Goal: Task Accomplishment & Management: Use online tool/utility

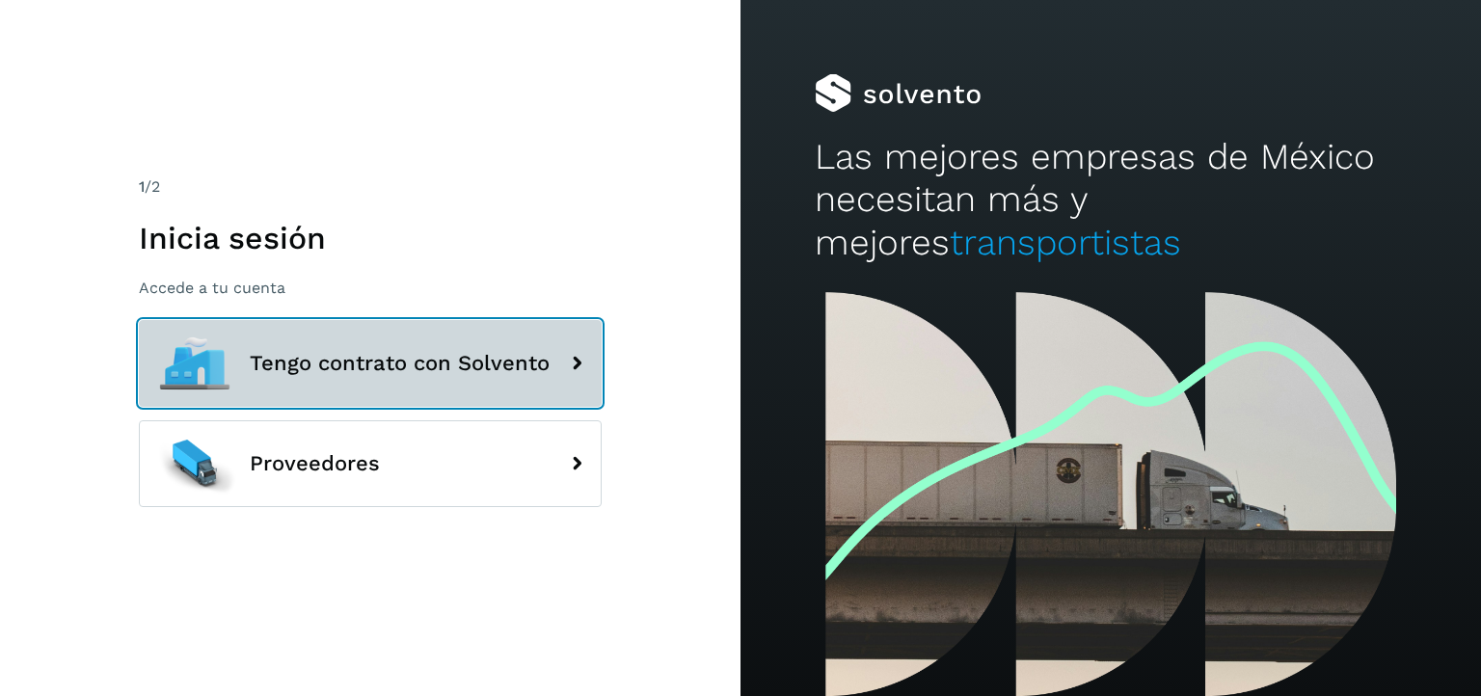
click at [155, 383] on div at bounding box center [194, 363] width 87 height 87
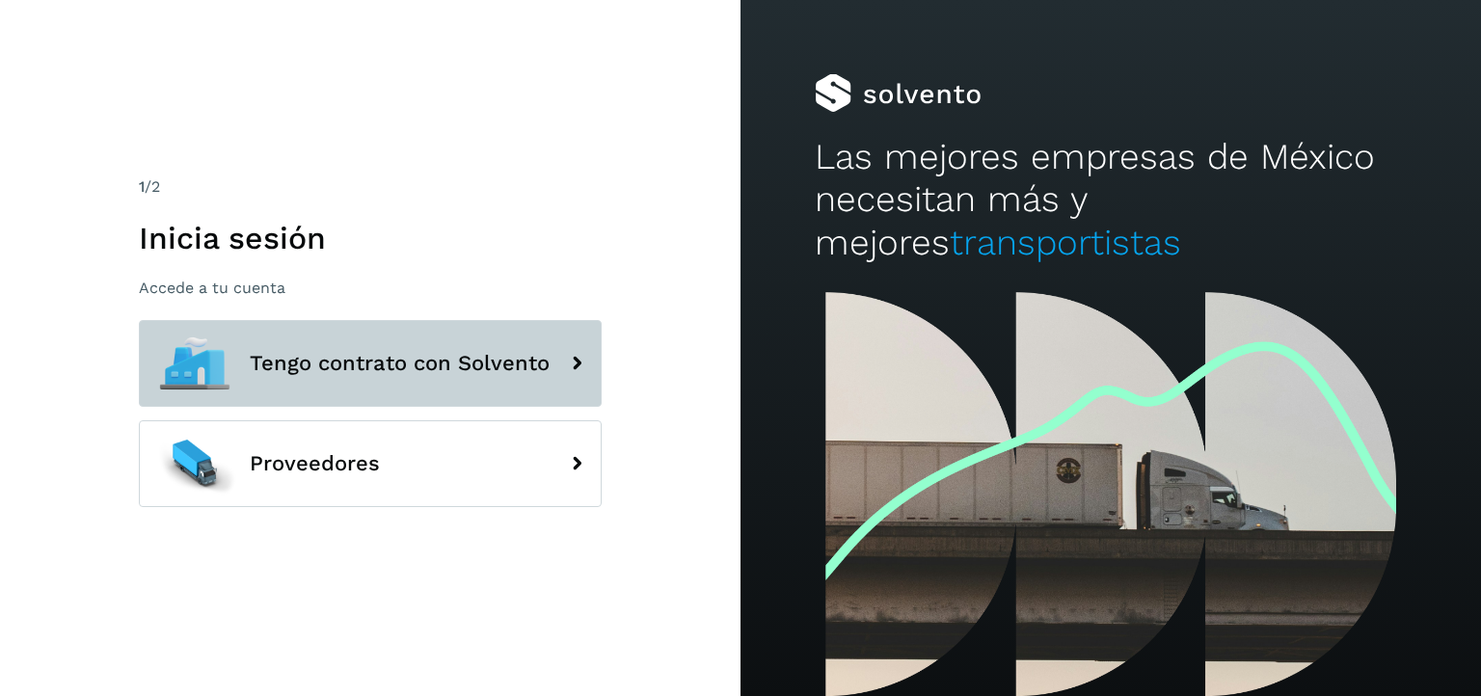
click at [502, 365] on span "Tengo contrato con Solvento" at bounding box center [400, 363] width 300 height 23
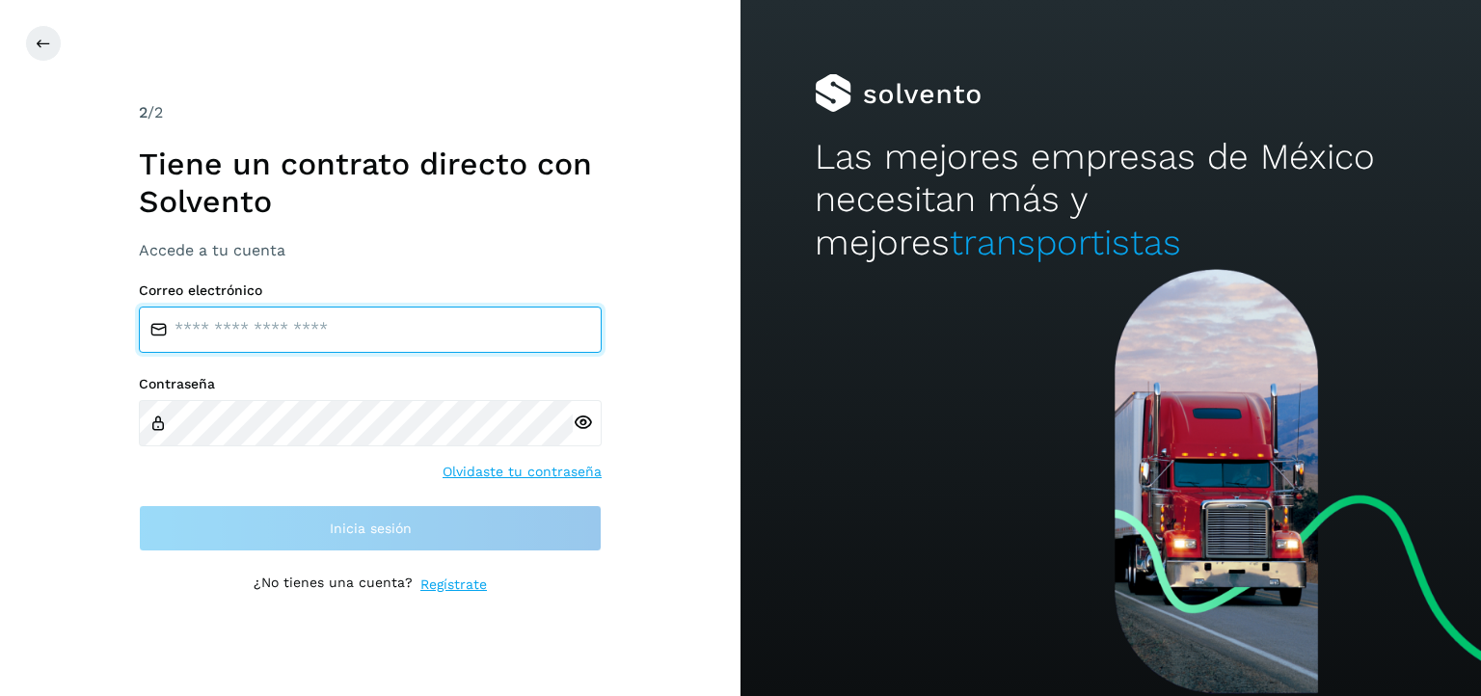
click at [447, 319] on input "email" at bounding box center [370, 330] width 463 height 46
type input "**********"
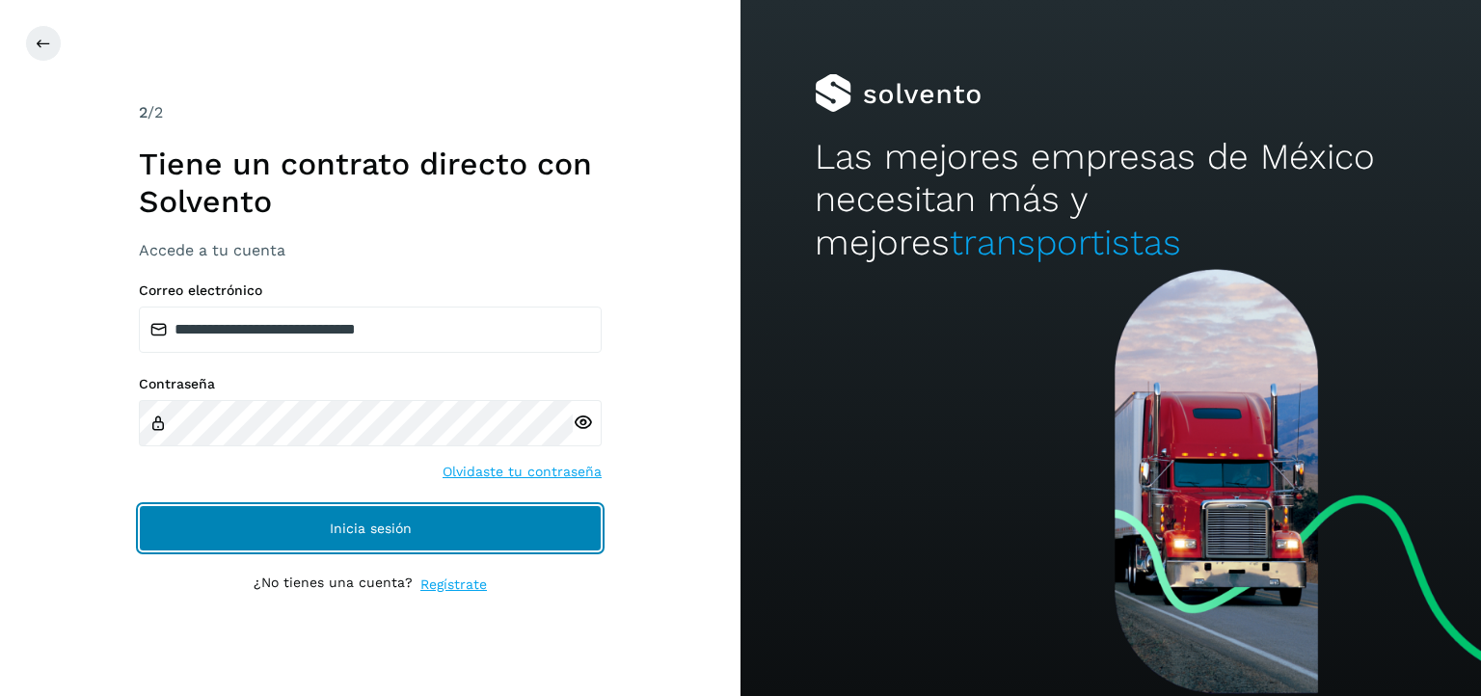
click at [475, 524] on button "Inicia sesión" at bounding box center [370, 528] width 463 height 46
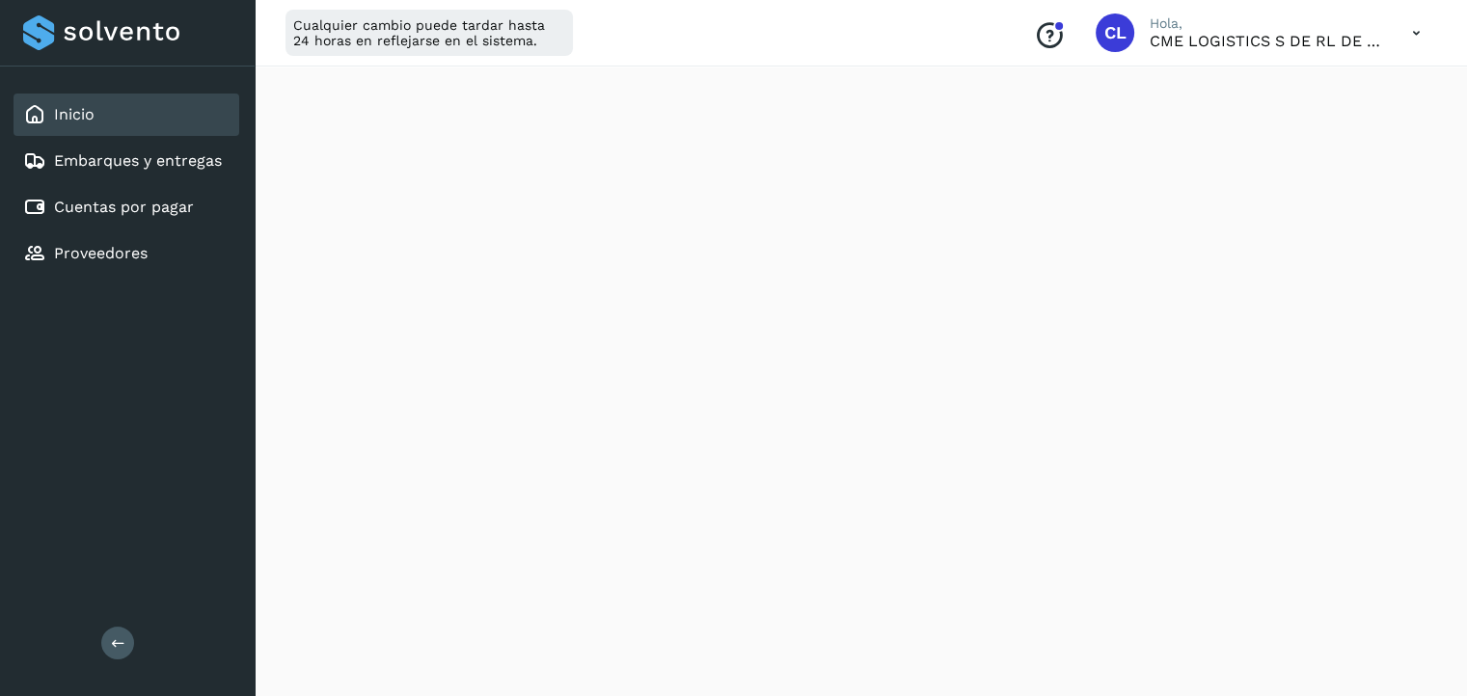
scroll to position [430, 0]
